Goal: Transaction & Acquisition: Purchase product/service

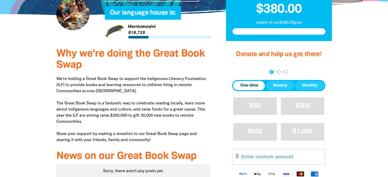
scroll to position [179, 0]
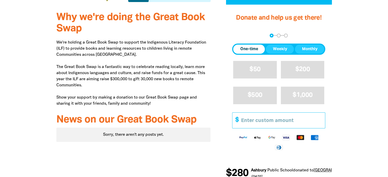
click at [291, 118] on input "Other Amount" at bounding box center [282, 121] width 88 height 16
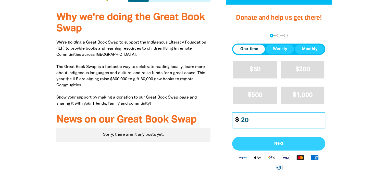
type input "20"
click at [293, 143] on span "Next" at bounding box center [279, 144] width 82 height 4
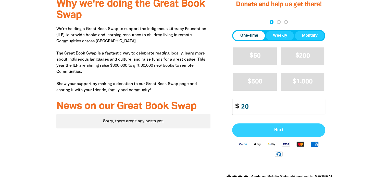
select select "AU"
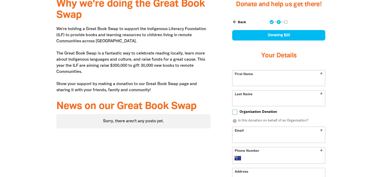
scroll to position [194, 0]
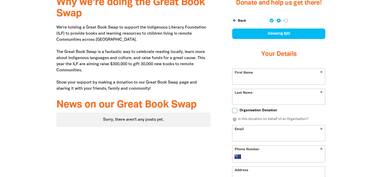
click at [275, 82] on input "First Name" at bounding box center [278, 77] width 93 height 16
type input "[PERSON_NAME]"
click at [273, 101] on input "Last Name" at bounding box center [278, 97] width 93 height 16
type input "[PERSON_NAME]"
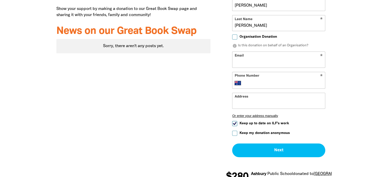
scroll to position [270, 0]
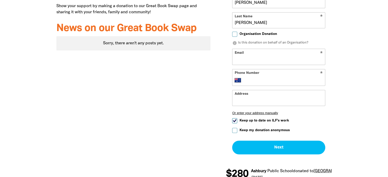
click at [235, 119] on input "Keep up to date on ILF's work" at bounding box center [234, 120] width 5 height 5
checkbox input "false"
click at [235, 130] on input "Keep my donation anonymous" at bounding box center [234, 130] width 5 height 5
checkbox input "true"
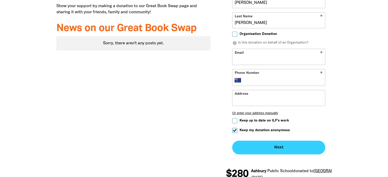
click at [288, 147] on button "Next chevron_right" at bounding box center [278, 148] width 93 height 14
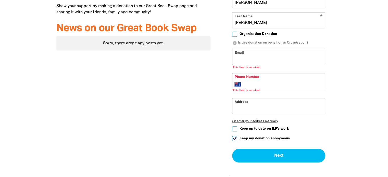
click at [256, 57] on input "Email" at bounding box center [278, 57] width 93 height 16
type input "[PERSON_NAME][EMAIL_ADDRESS][DOMAIN_NAME]"
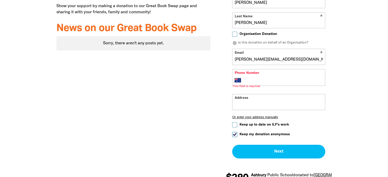
click at [274, 86] on form "* First Name [PERSON_NAME] * Last Name [PERSON_NAME] Organisation Donation info…" at bounding box center [278, 75] width 93 height 167
click at [273, 82] on input "Phone Number" at bounding box center [284, 80] width 78 height 6
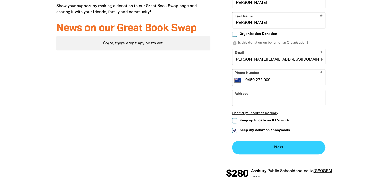
type input "0450 272 009"
click at [303, 150] on button "Next chevron_right" at bounding box center [278, 148] width 93 height 14
checkbox input "false"
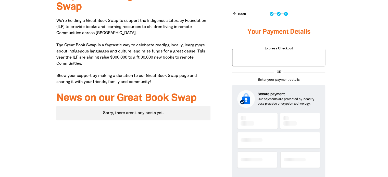
scroll to position [200, 0]
